Goal: Transaction & Acquisition: Purchase product/service

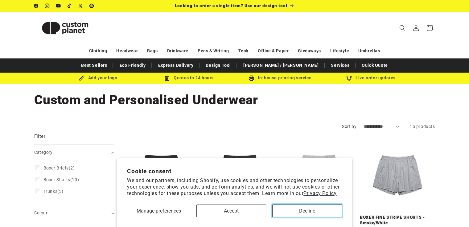
click at [303, 212] on button "Decline" at bounding box center [307, 211] width 70 height 13
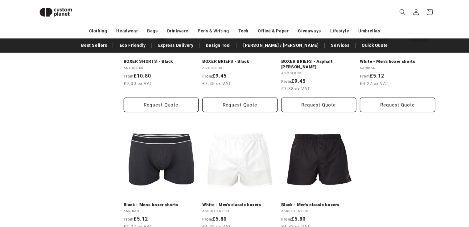
scroll to position [434, 0]
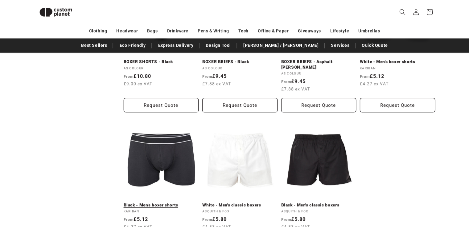
click at [173, 203] on link "Black - Men's boxer shorts" at bounding box center [161, 206] width 75 height 6
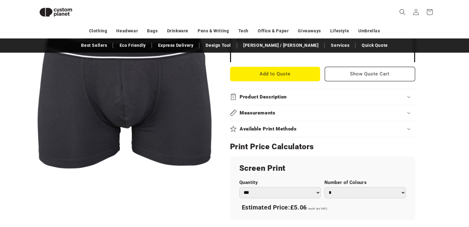
scroll to position [234, 0]
click at [264, 100] on summary "Product Description" at bounding box center [322, 97] width 185 height 16
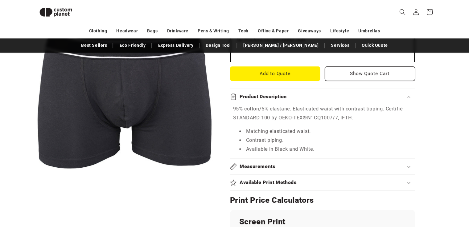
click at [258, 176] on summary "Available Print Methods" at bounding box center [322, 183] width 185 height 16
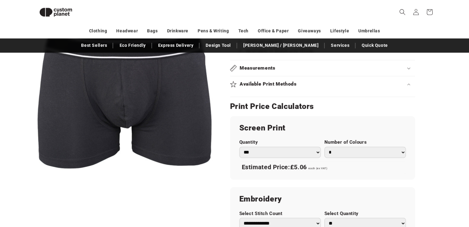
scroll to position [348, 0]
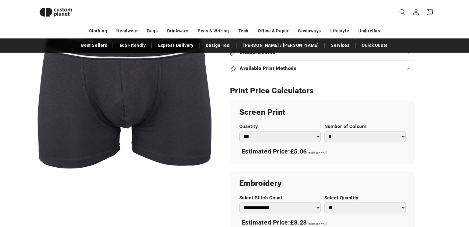
click at [339, 75] on summary "Available Print Methods" at bounding box center [322, 69] width 185 height 16
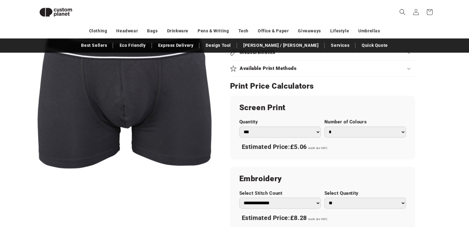
click at [339, 75] on summary "Available Print Methods" at bounding box center [322, 69] width 185 height 16
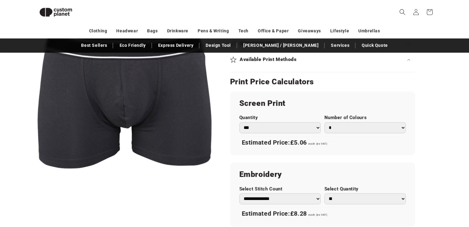
scroll to position [357, 0]
click at [317, 126] on select "*** *** *** **** **** **** ***** *****" at bounding box center [279, 128] width 81 height 11
click at [239, 123] on select "*** *** *** **** **** **** ***** *****" at bounding box center [279, 128] width 81 height 11
click at [334, 124] on select "* * * * * * *" at bounding box center [364, 128] width 81 height 11
select select "*"
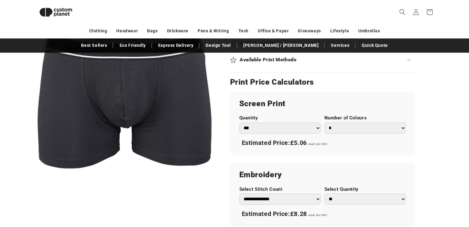
click at [324, 123] on select "* * * * * * *" at bounding box center [364, 128] width 81 height 11
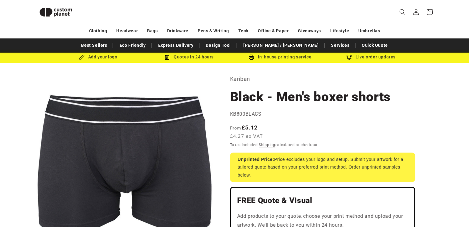
scroll to position [0, 0]
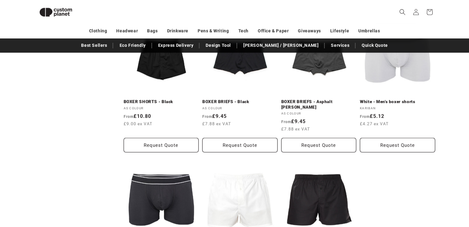
scroll to position [395, 0]
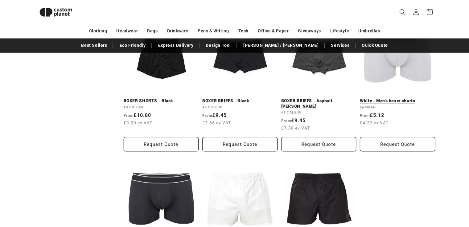
click at [403, 100] on link "White - Men's boxer shorts" at bounding box center [397, 101] width 75 height 6
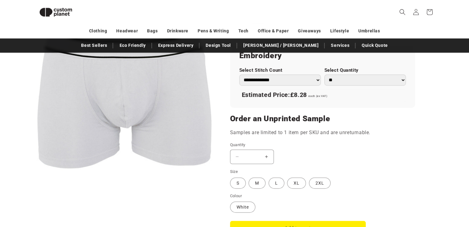
scroll to position [418, 0]
click at [294, 182] on label "XL Variant sold out or unavailable" at bounding box center [296, 182] width 19 height 11
click at [353, 79] on select "** ** *** *** *** **** **** ****" at bounding box center [364, 79] width 81 height 11
click at [324, 74] on select "** ** *** *** *** **** **** ****" at bounding box center [364, 79] width 81 height 11
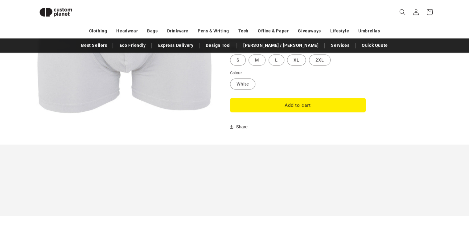
scroll to position [559, 0]
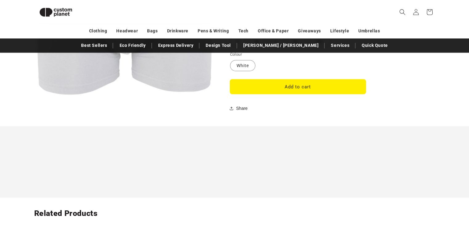
click at [314, 84] on button "Add to cart" at bounding box center [298, 86] width 136 height 14
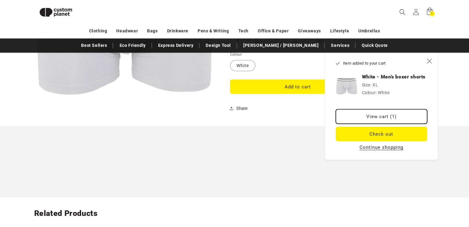
click at [392, 117] on link "View cart (1)" at bounding box center [380, 116] width 91 height 14
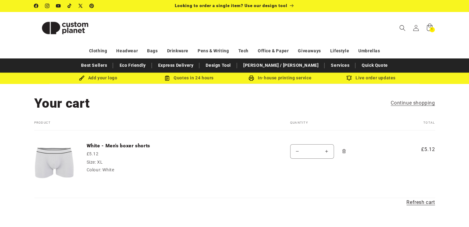
click at [327, 152] on button "Increase quantity for White - Men&#39;s boxer shorts" at bounding box center [326, 151] width 14 height 14
click at [323, 152] on button "Increase quantity for White - Men&#39;s boxer shorts" at bounding box center [326, 151] width 14 height 14
click at [327, 151] on button "Increase quantity for White - Men&#39;s boxer shorts" at bounding box center [326, 151] width 14 height 14
click at [316, 153] on input "*" at bounding box center [311, 151] width 15 height 14
type input "*"
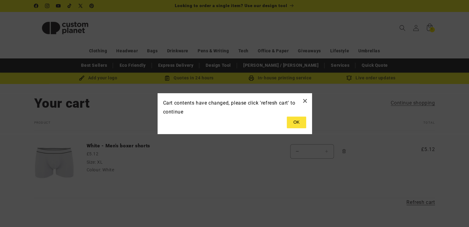
type input "*"
click at [299, 120] on button at bounding box center [296, 123] width 19 height 12
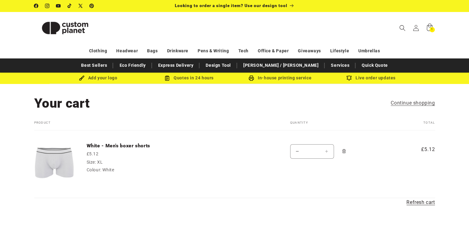
click at [313, 152] on input "*" at bounding box center [311, 151] width 15 height 14
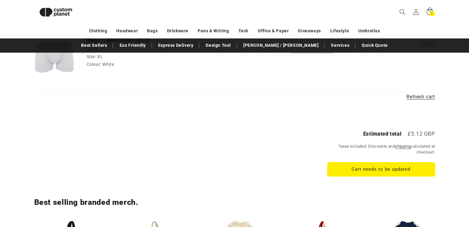
scroll to position [96, 0]
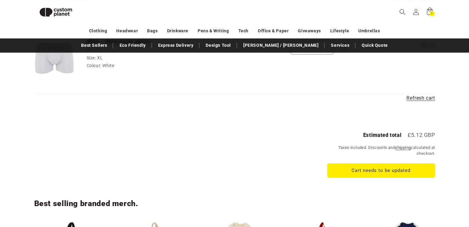
click at [424, 101] on link "Refresh cart" at bounding box center [420, 98] width 28 height 9
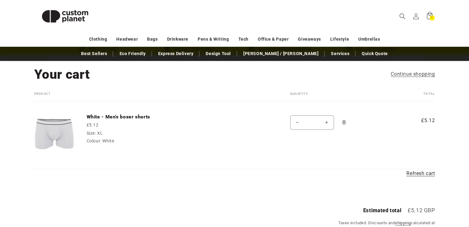
click at [345, 124] on icon "Remove White - Men&#39;s boxer shorts - XL / White" at bounding box center [343, 122] width 5 height 5
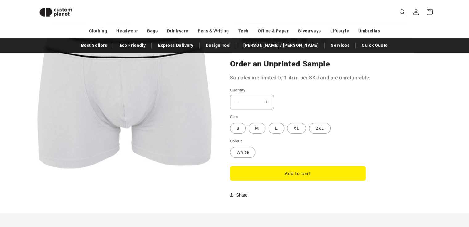
scroll to position [467, 0]
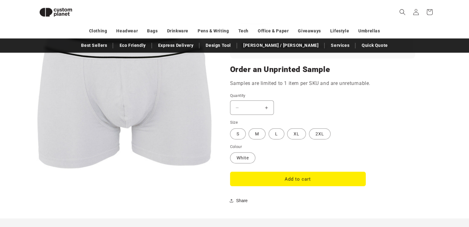
click at [266, 108] on button "Increase quantity for White - Men&#39;s boxer shorts" at bounding box center [266, 107] width 14 height 14
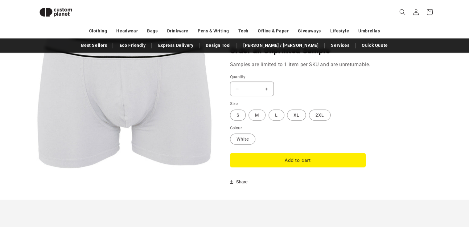
scroll to position [697, 0]
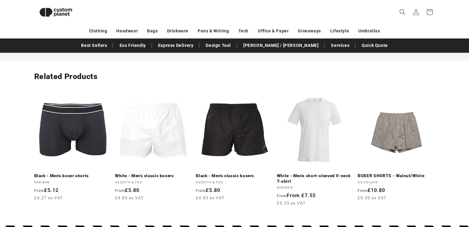
click at [277, 173] on link "White - Men's short-sleeved V-neck T-shirt" at bounding box center [315, 178] width 77 height 11
